Goal: Navigation & Orientation: Find specific page/section

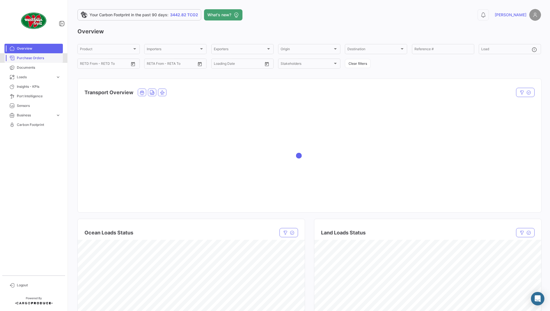
click at [46, 60] on span "Purchase Orders" at bounding box center [39, 58] width 44 height 5
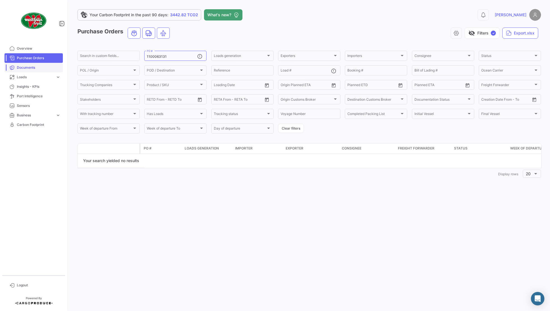
click at [30, 67] on span "Documents" at bounding box center [39, 67] width 44 height 5
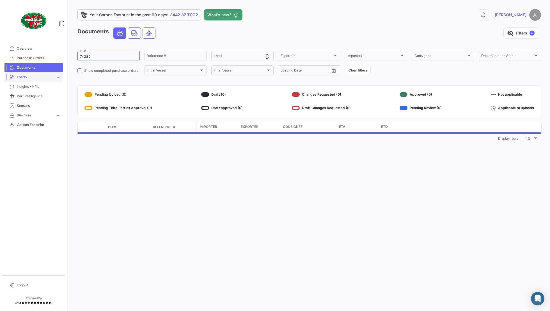
click at [40, 78] on span "Loads" at bounding box center [35, 77] width 37 height 5
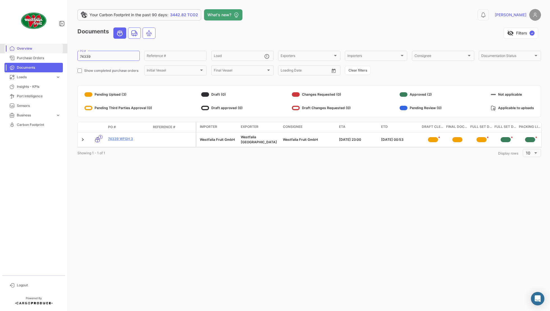
click at [26, 50] on span "Overview" at bounding box center [39, 48] width 44 height 5
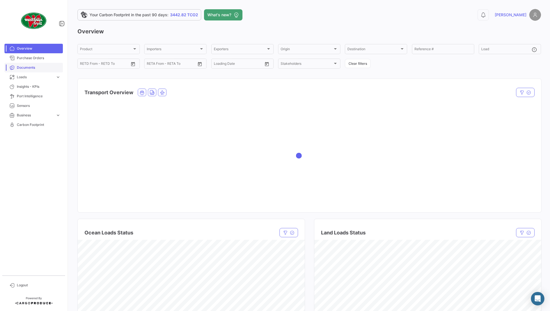
click at [38, 66] on span "Documents" at bounding box center [39, 67] width 44 height 5
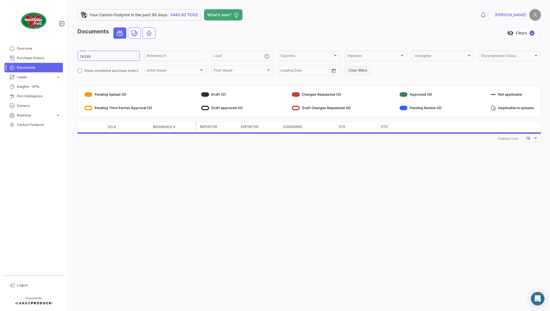
click at [358, 71] on button "Clear filters" at bounding box center [358, 70] width 26 height 9
click at [29, 49] on span "Overview" at bounding box center [39, 48] width 44 height 5
